Goal: Information Seeking & Learning: Learn about a topic

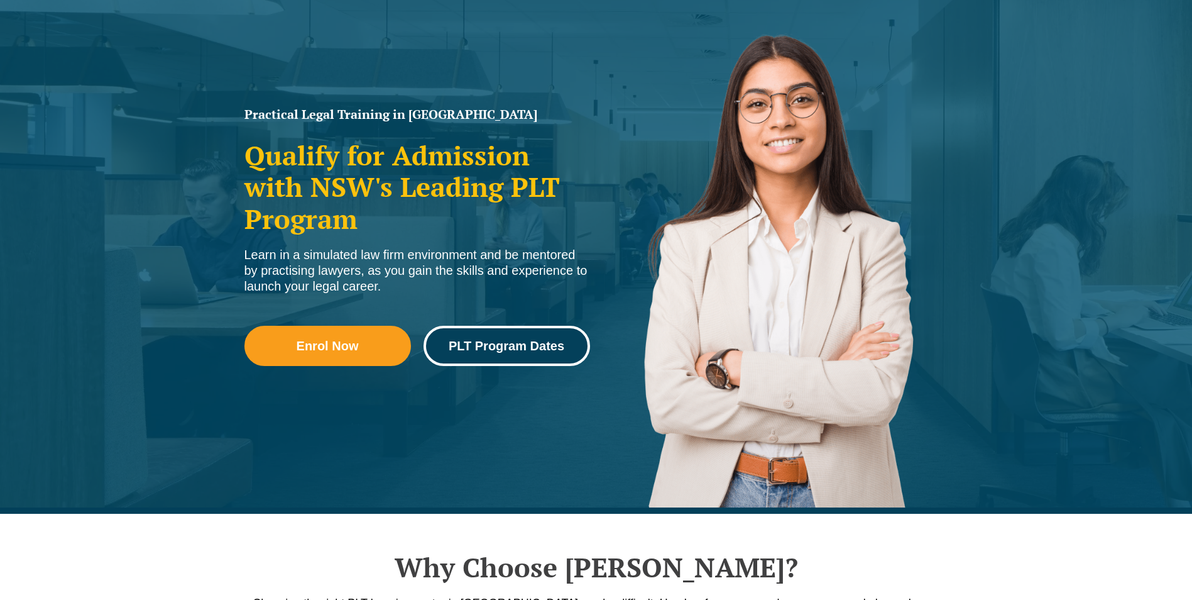
click at [535, 341] on span "PLT Program Dates" at bounding box center [507, 345] width 116 height 13
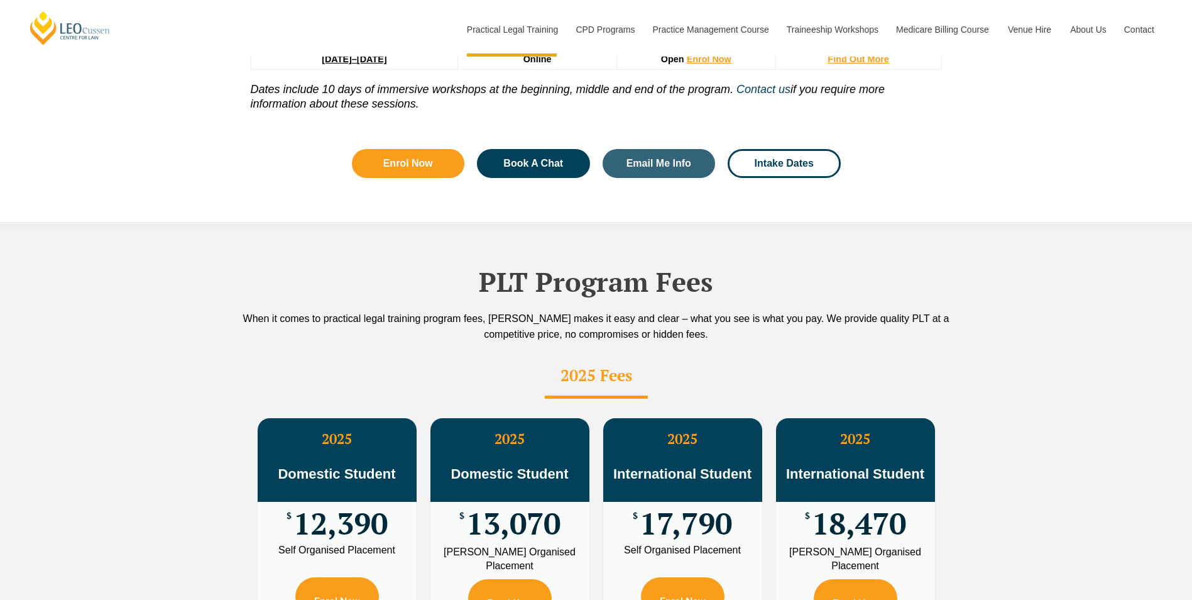
scroll to position [2033, 0]
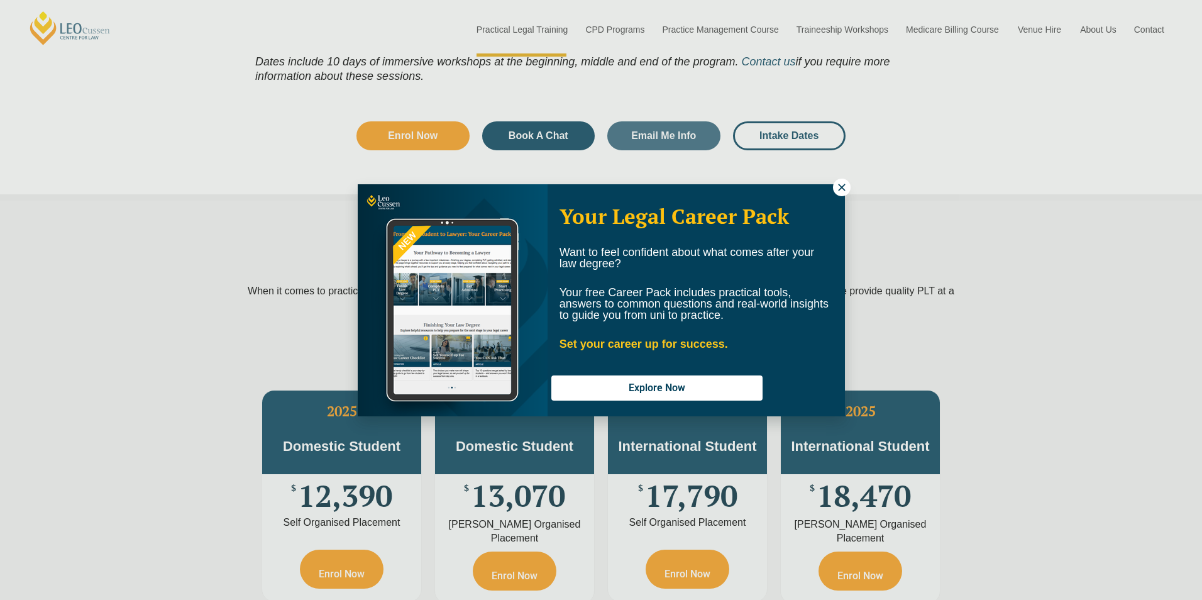
click at [837, 187] on icon at bounding box center [841, 187] width 11 height 11
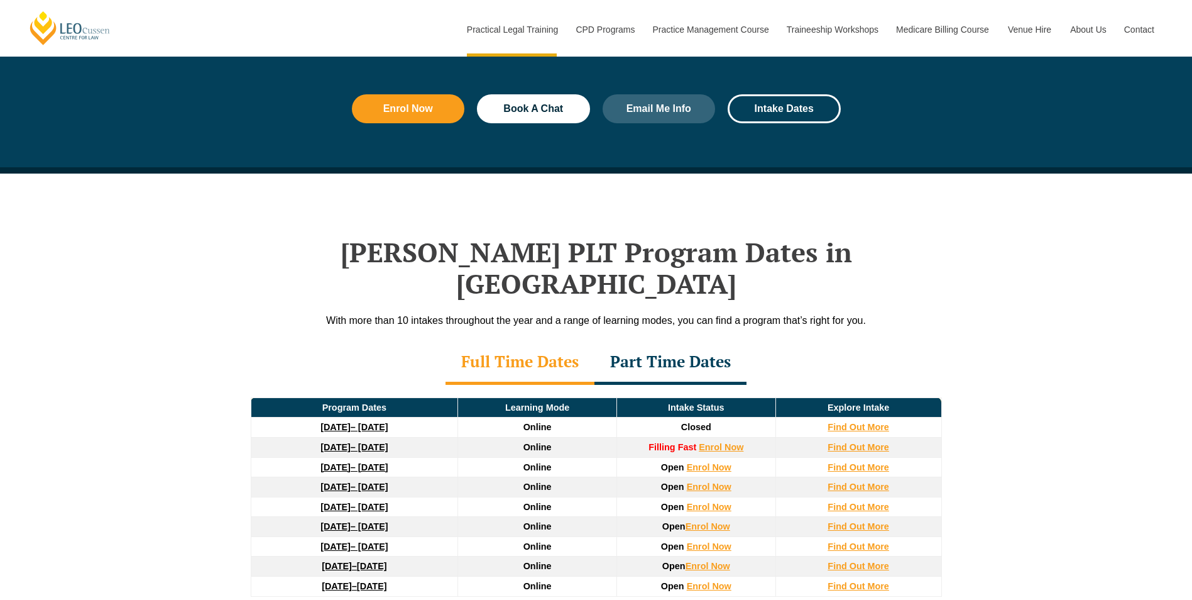
scroll to position [1467, 0]
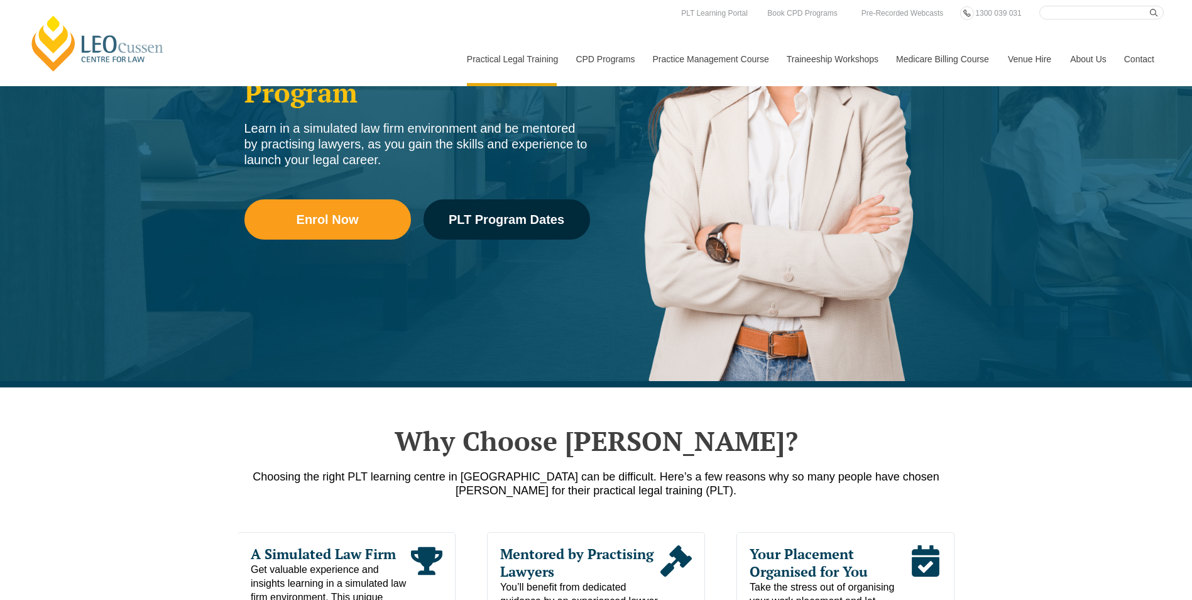
scroll to position [126, 0]
